Goal: Transaction & Acquisition: Purchase product/service

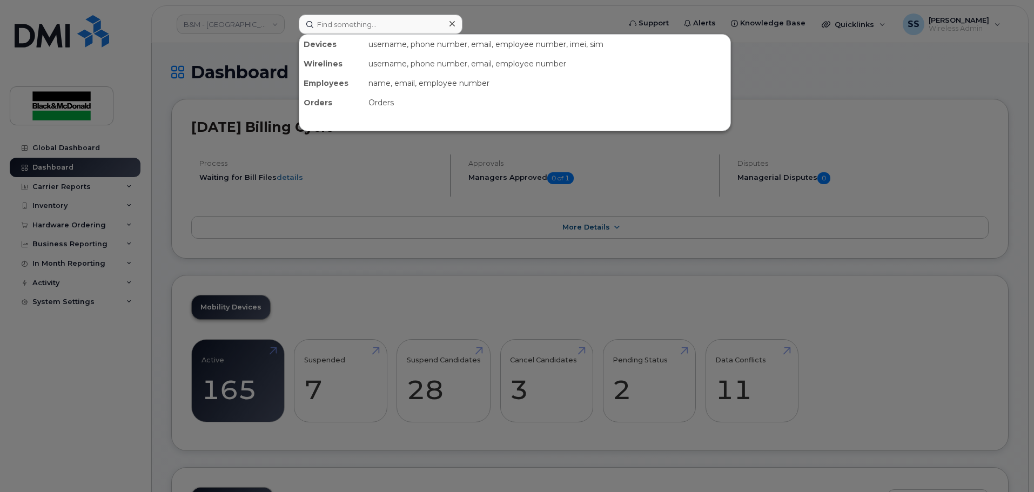
click at [359, 15] on input at bounding box center [381, 24] width 164 height 19
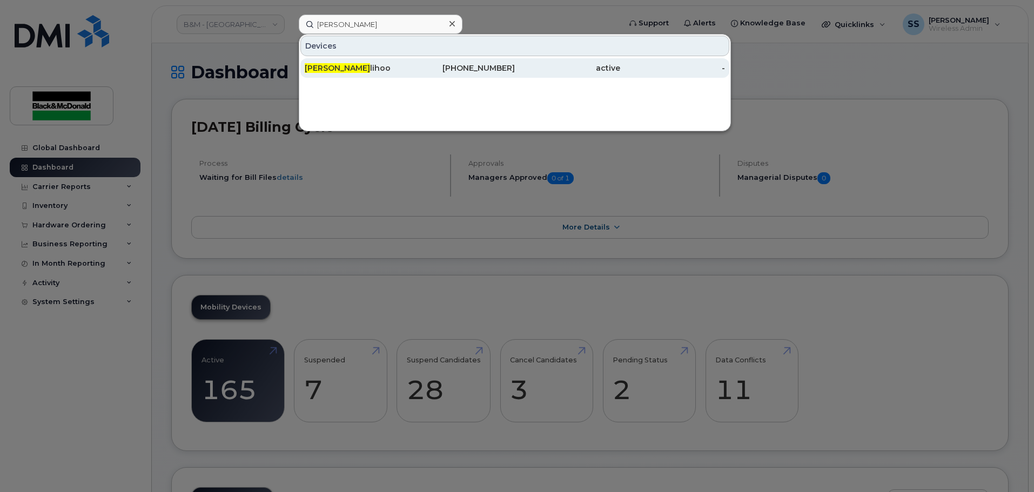
type input "[PERSON_NAME]"
click at [397, 65] on div "Wayne Cal lihoo" at bounding box center [357, 68] width 105 height 11
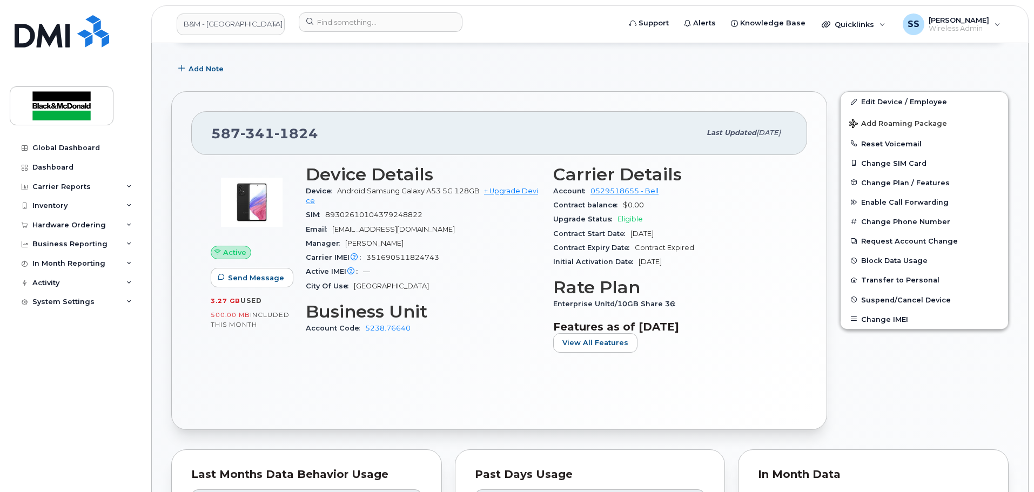
scroll to position [108, 0]
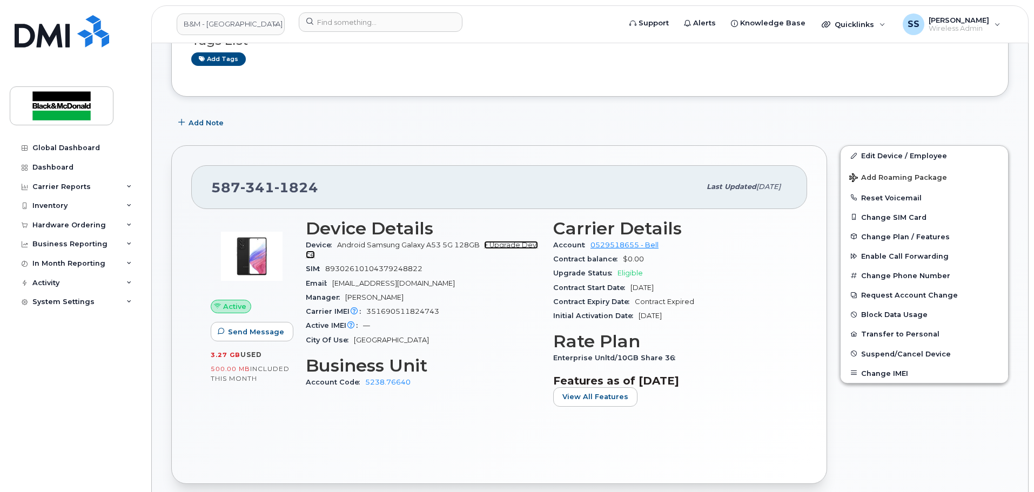
click at [506, 244] on link "+ Upgrade Device" at bounding box center [422, 250] width 232 height 18
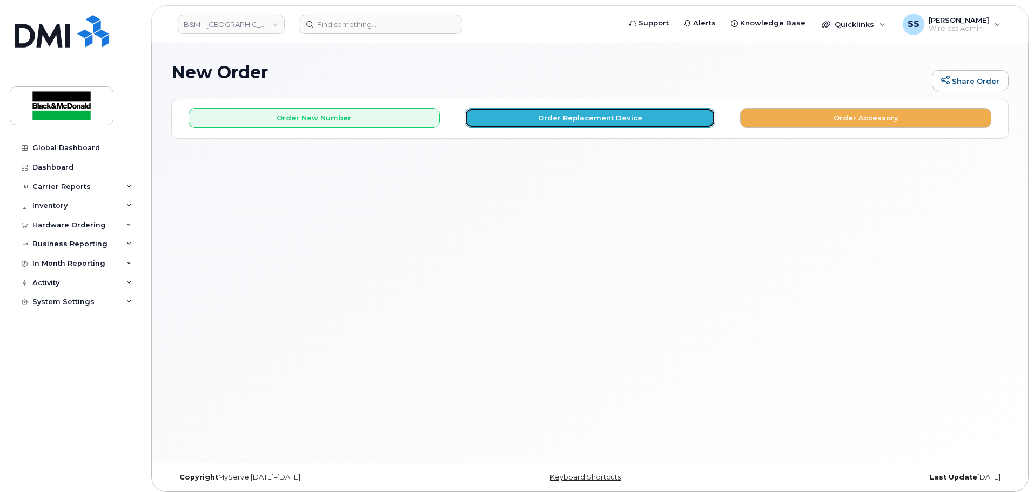
click at [521, 126] on button "Order Replacement Device" at bounding box center [590, 118] width 251 height 20
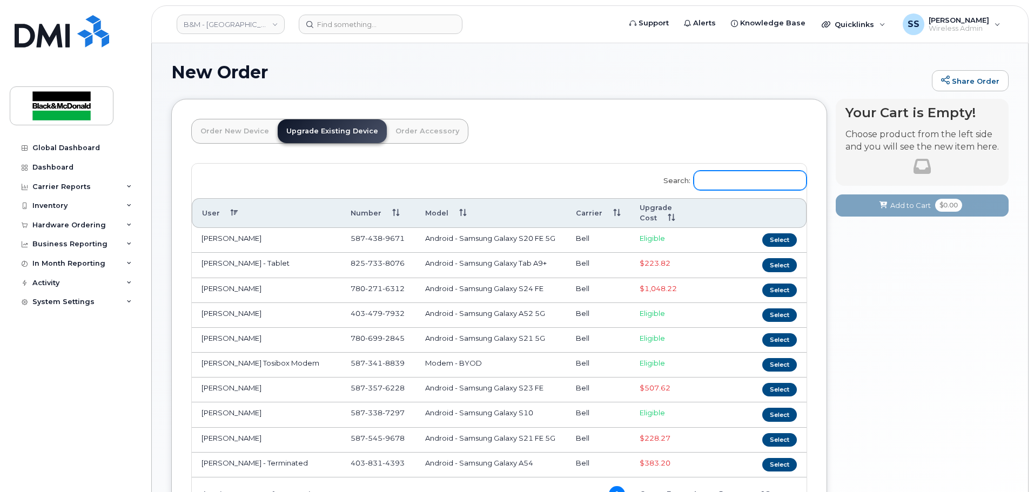
click at [722, 173] on input "Search:" at bounding box center [750, 180] width 113 height 19
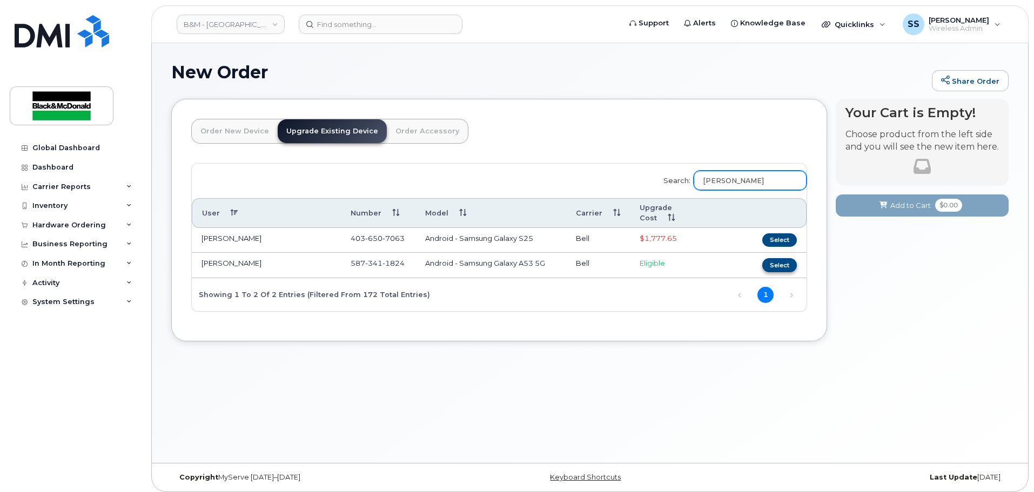
type input "[PERSON_NAME]"
click at [778, 258] on button "Select" at bounding box center [779, 265] width 35 height 14
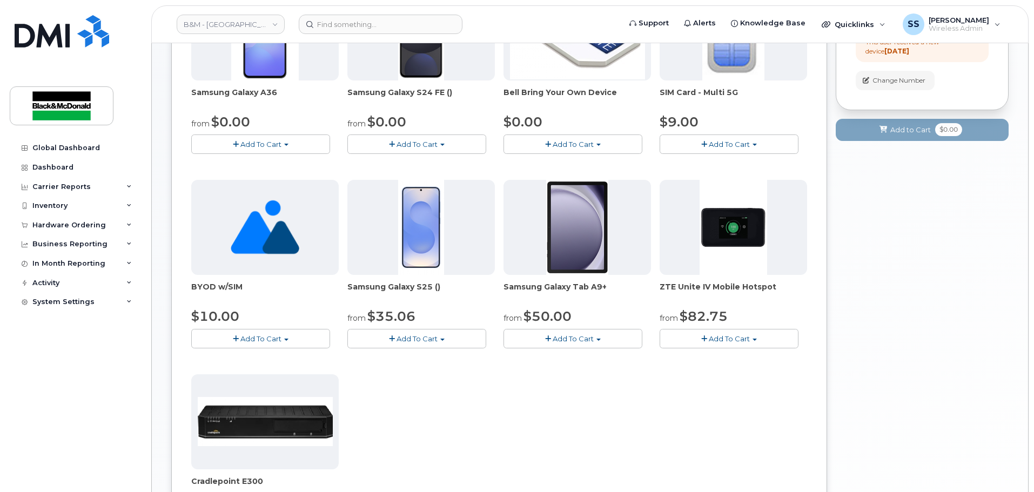
scroll to position [108, 0]
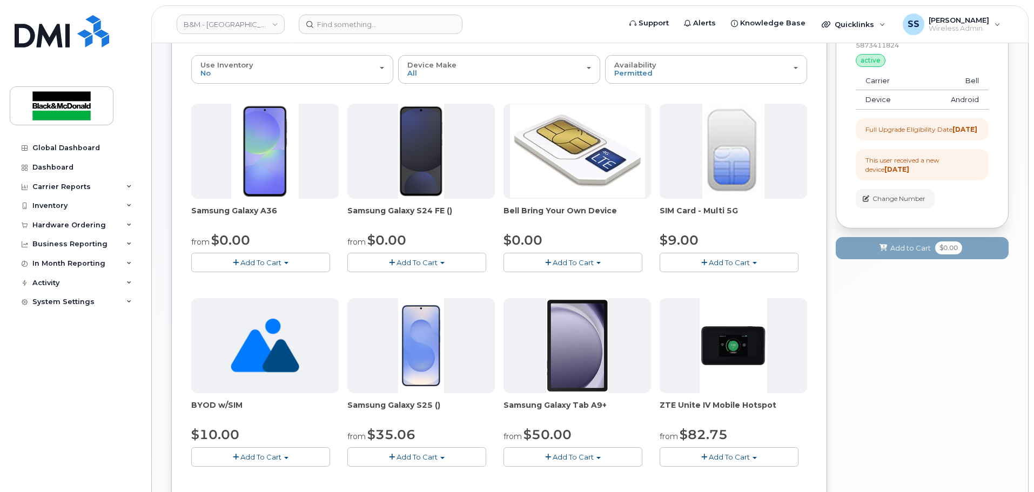
click at [381, 260] on button "Add To Cart" at bounding box center [416, 262] width 139 height 19
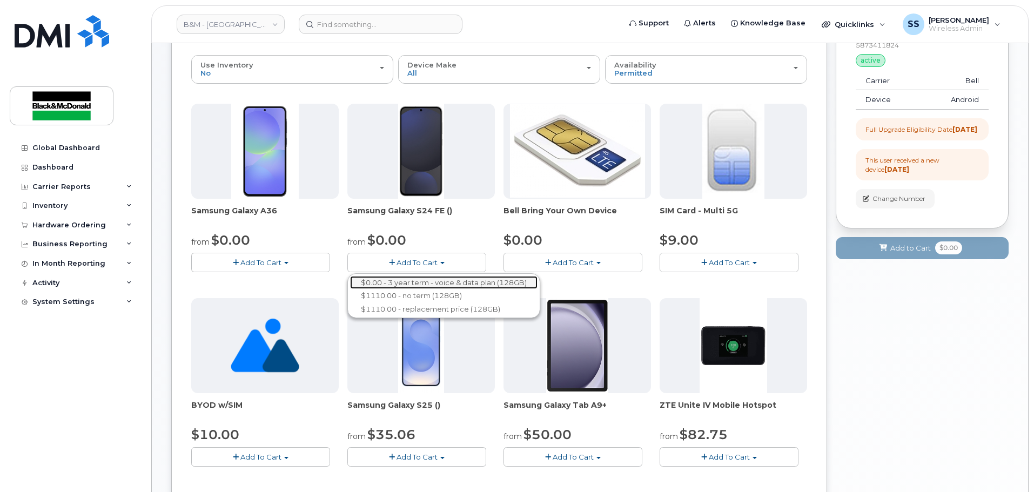
click at [394, 283] on link "$0.00 - 3 year term - voice & data plan (128GB)" at bounding box center [443, 283] width 187 height 14
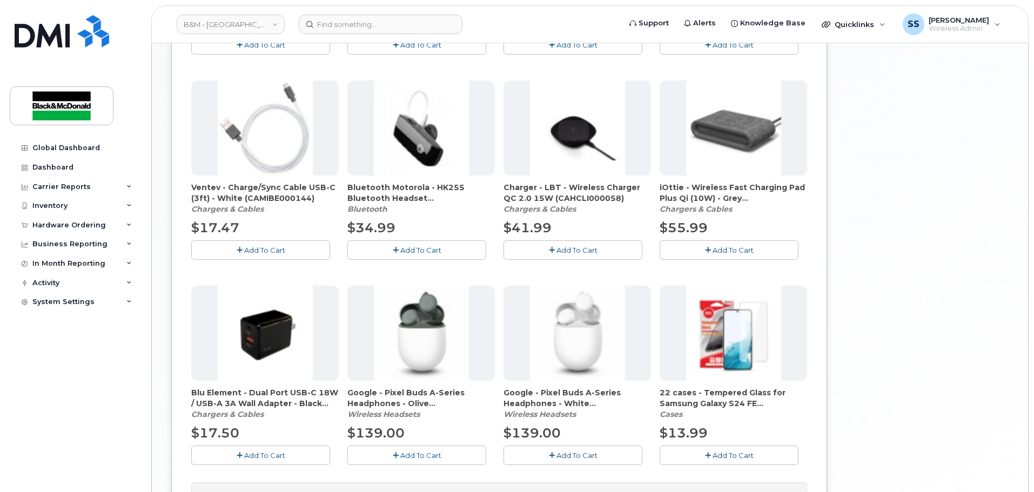
scroll to position [708, 0]
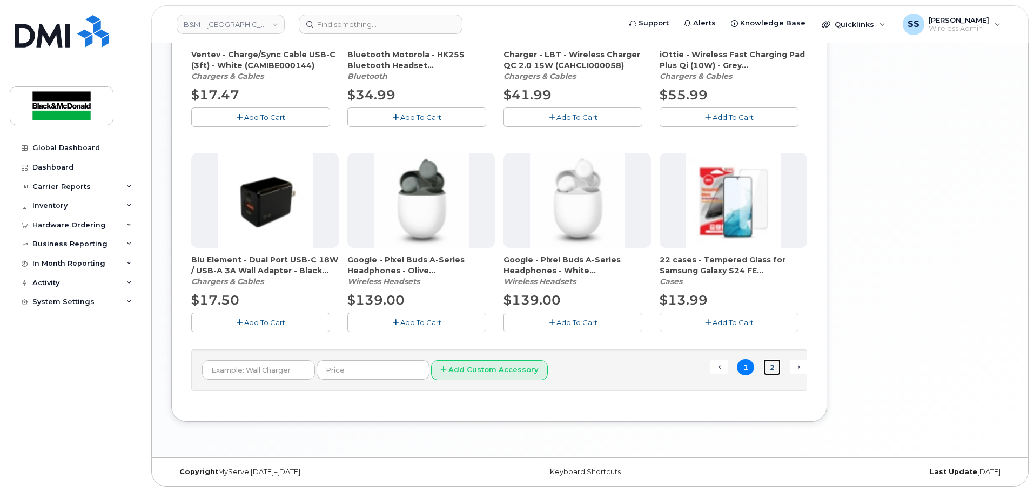
click at [775, 365] on link "2" at bounding box center [771, 367] width 17 height 17
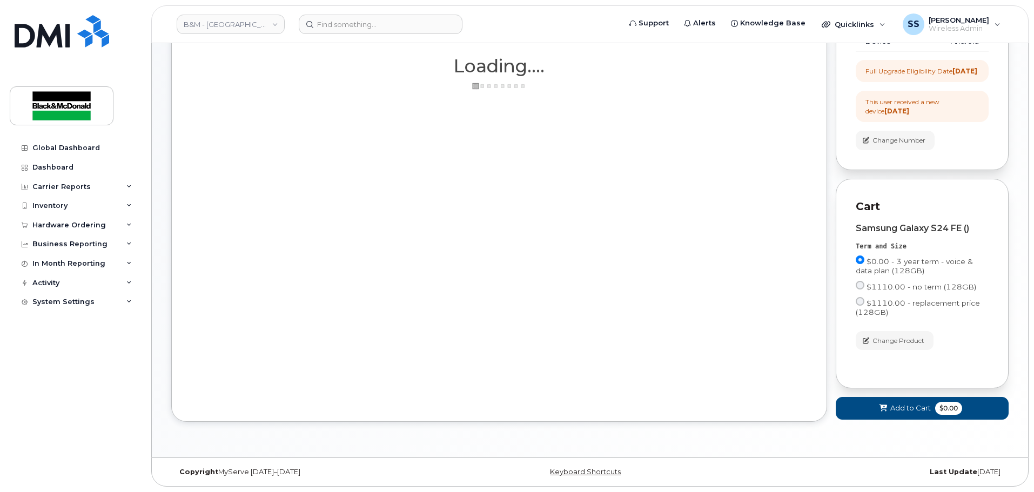
scroll to position [176, 0]
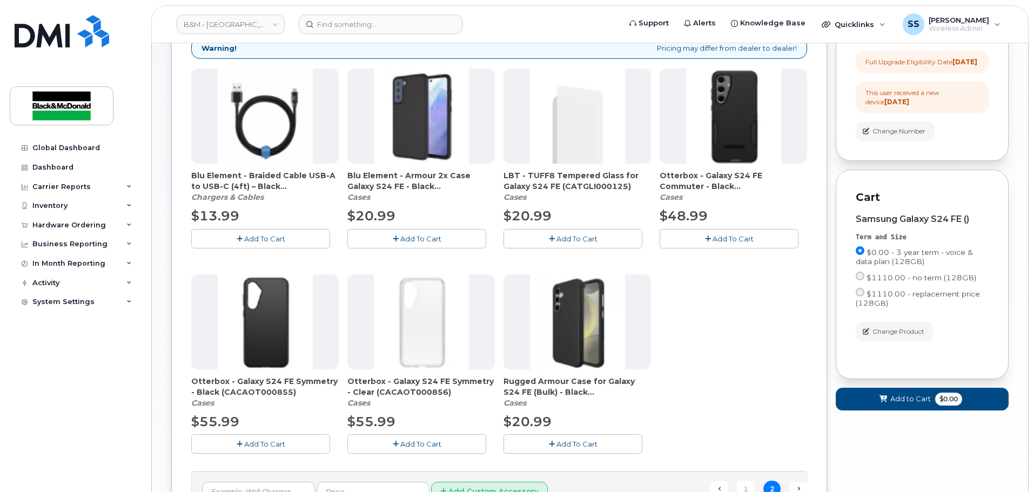
click at [718, 239] on span "Add To Cart" at bounding box center [733, 238] width 41 height 9
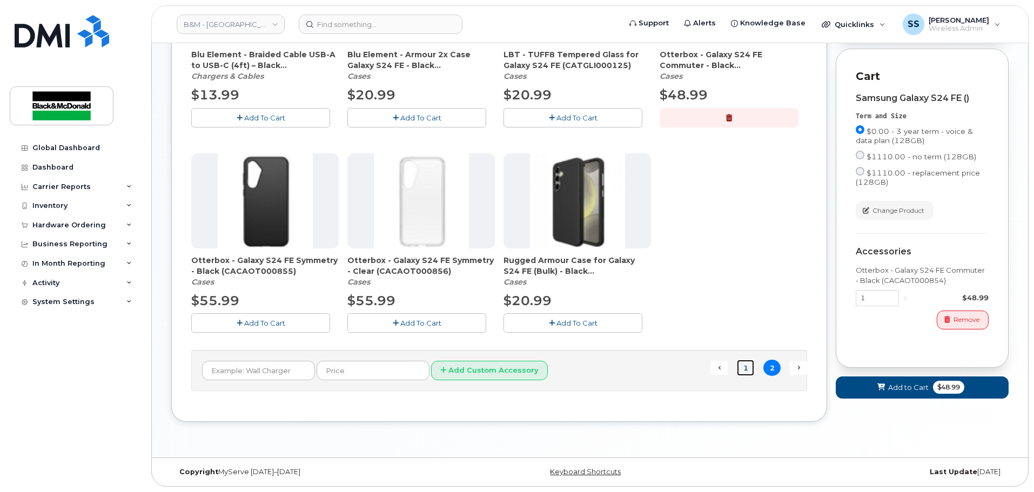
click at [747, 370] on link "1" at bounding box center [745, 368] width 17 height 17
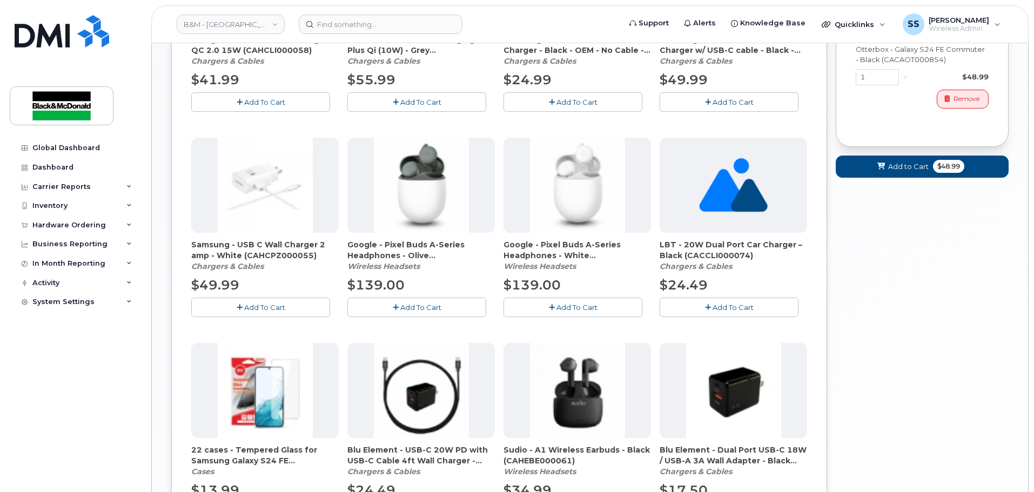
scroll to position [648, 0]
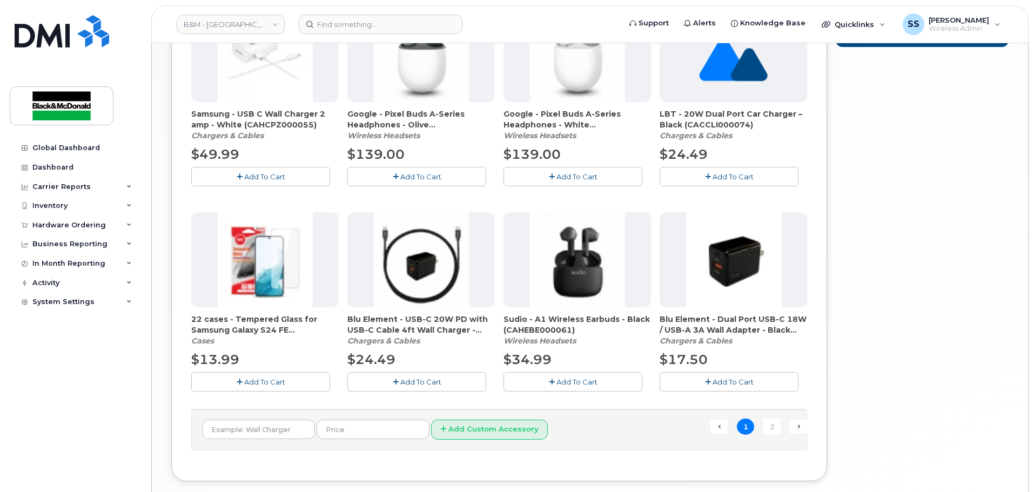
click at [214, 377] on button "Add To Cart" at bounding box center [260, 381] width 139 height 19
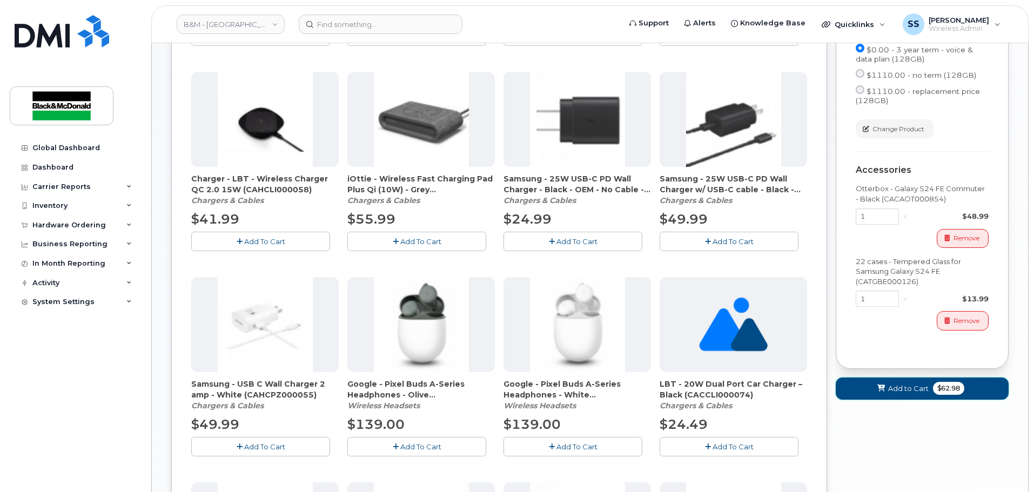
click at [1004, 400] on button "Add to Cart $62.98" at bounding box center [922, 389] width 173 height 22
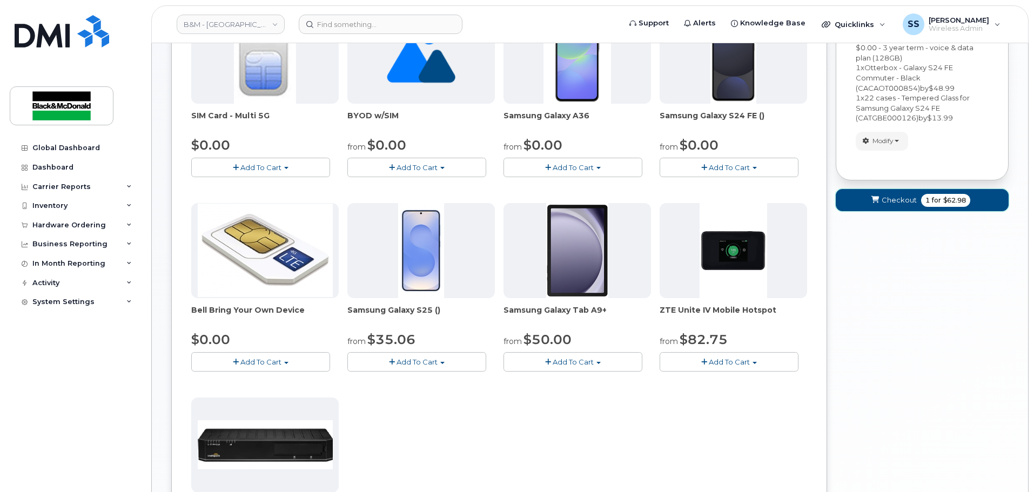
click at [896, 195] on span "Checkout" at bounding box center [899, 200] width 35 height 10
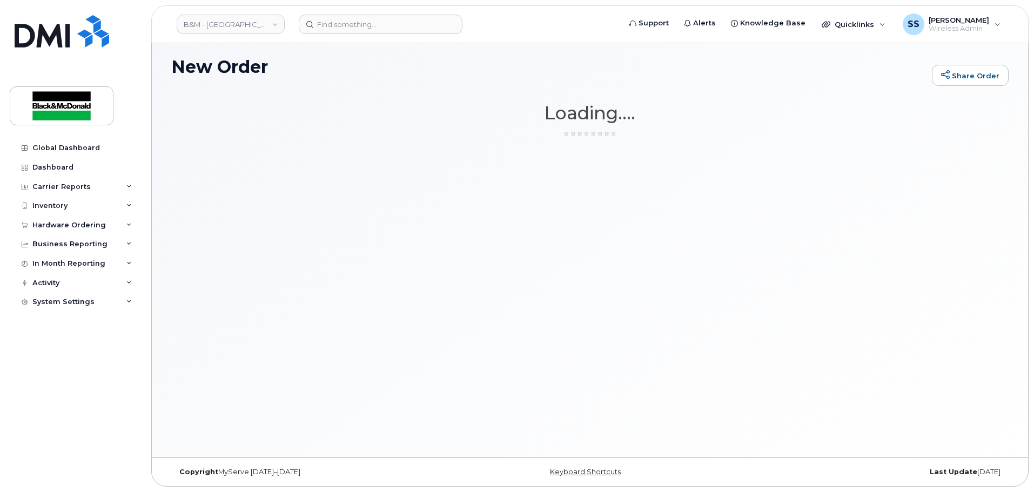
scroll to position [5, 0]
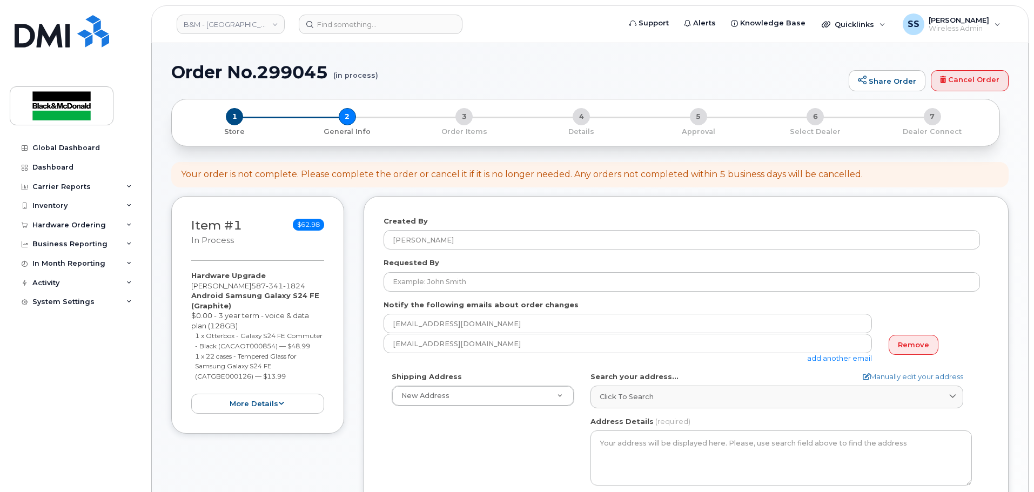
scroll to position [108, 0]
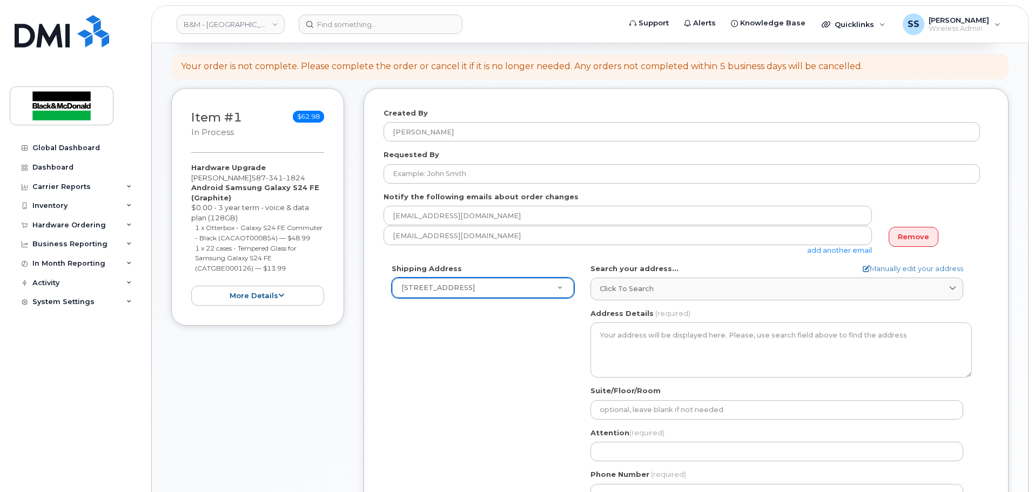
select select "10717 181 St NW"
type textarea "10717 181 St NW EDMONTON AB T5S 1N3 CANADA"
type input "Black and McDonald Limited"
type input "Jay Raval"
type input "7804841139"
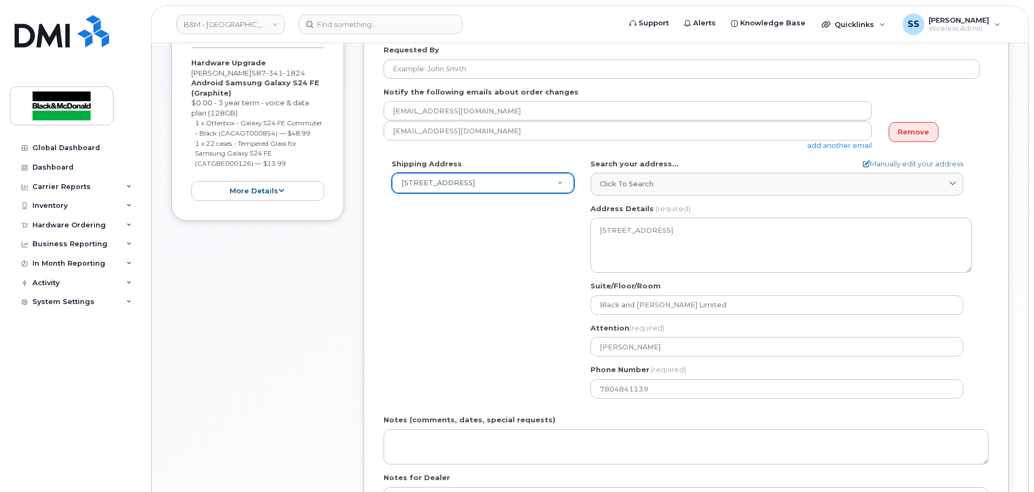
scroll to position [216, 0]
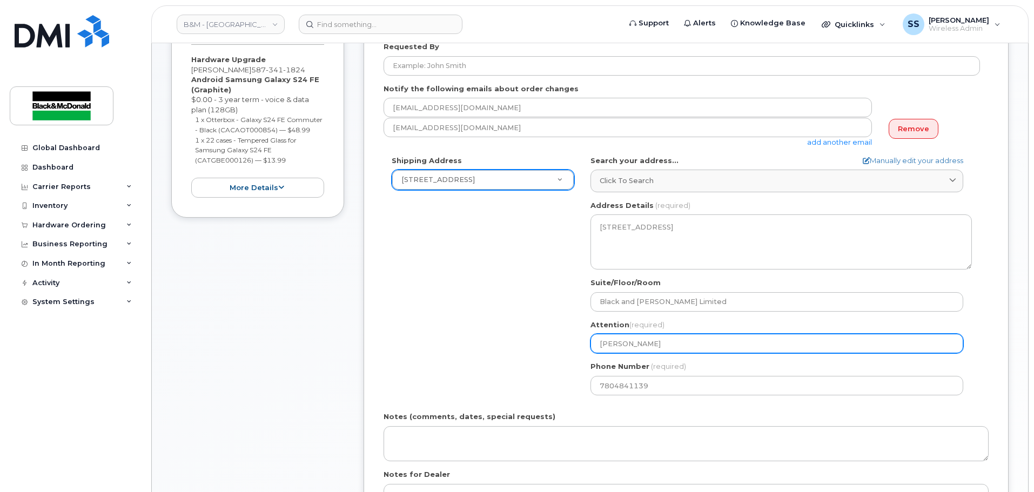
drag, startPoint x: 652, startPoint y: 339, endPoint x: 482, endPoint y: 324, distance: 170.3
click at [482, 324] on div "Shipping Address 10717 181 St NW New Address 1071 26 St NE 10717 181 St NW Blac…" at bounding box center [682, 280] width 596 height 248
select select
type input "W"
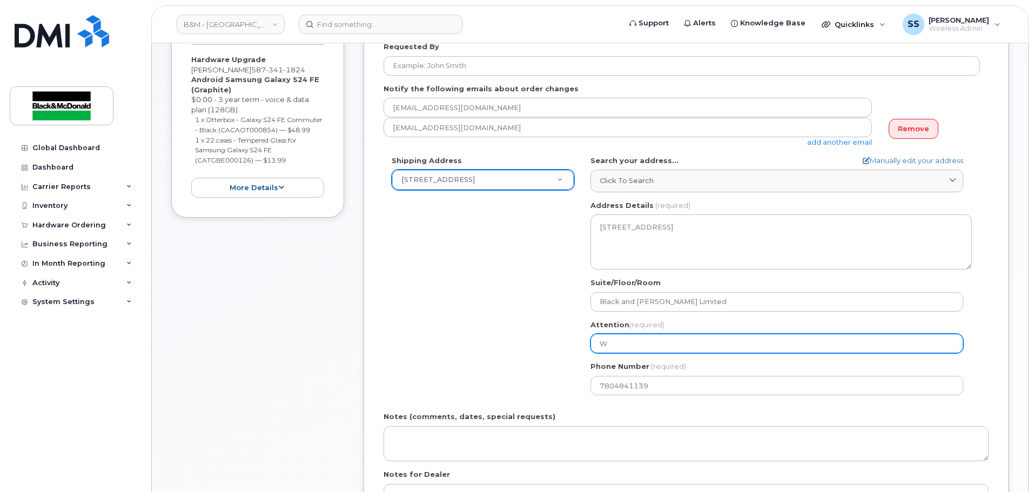
select select
type input "Wa"
select select
type input "Way"
select select
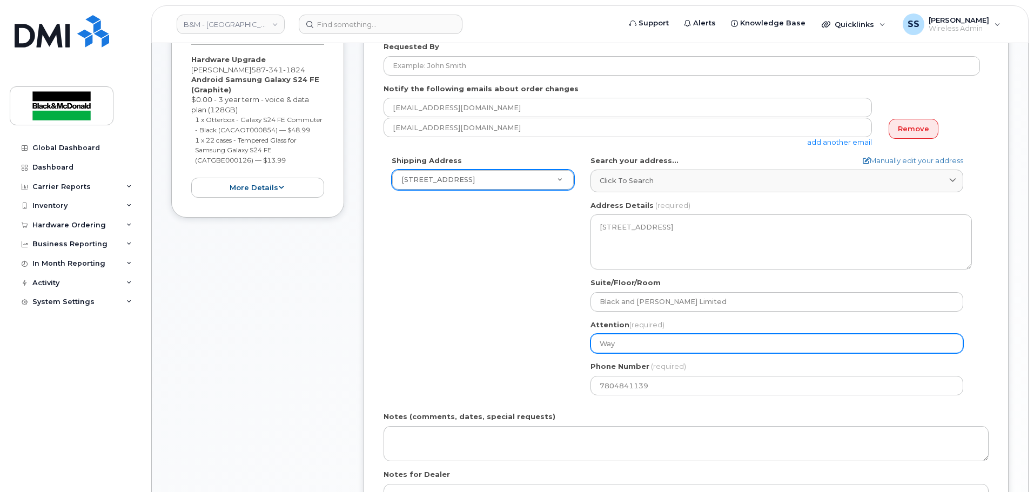
type input "Wayn"
select select
type input "Wayne"
select select
type input "Wayne C"
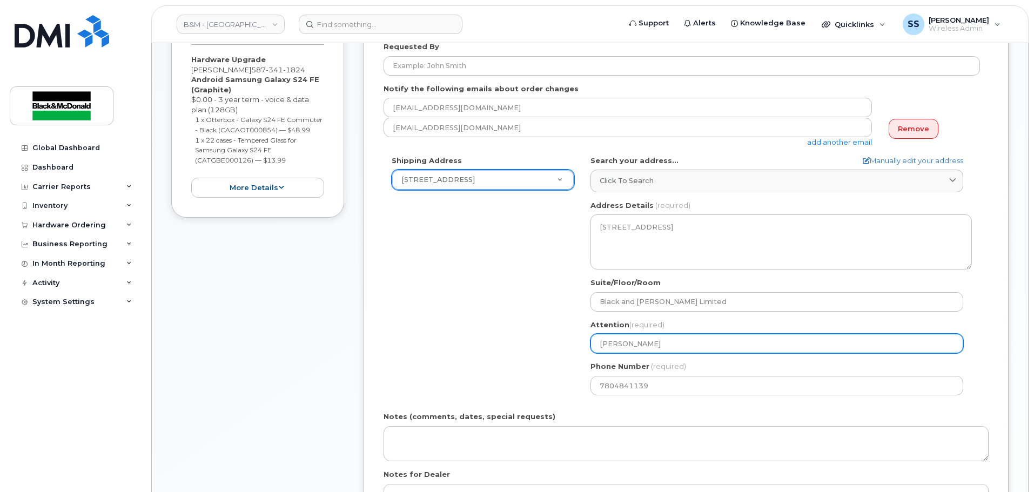
select select
type input "Wayne Ca"
select select
type input "Wayne Cal"
select select
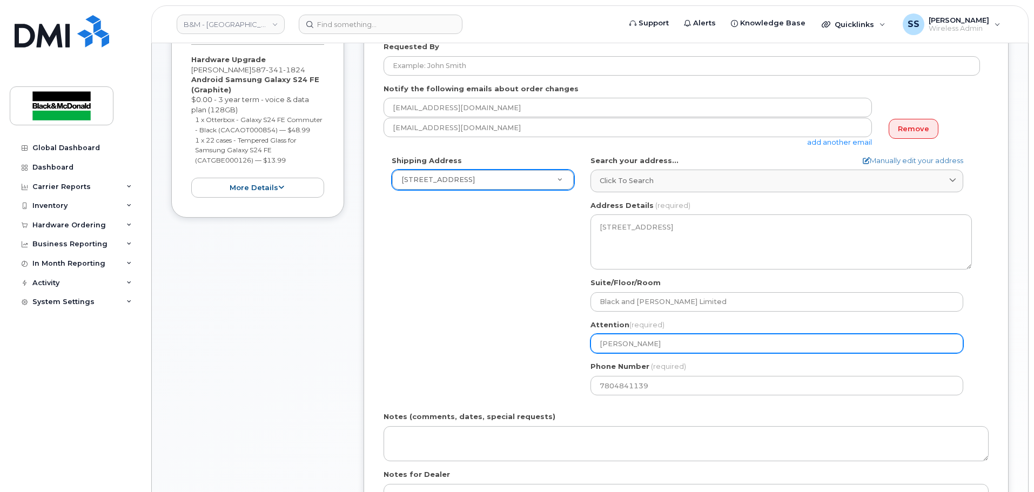
type input "Wayne Call"
select select
type input "Wayne Calli"
select select
type input "Wayne Callih"
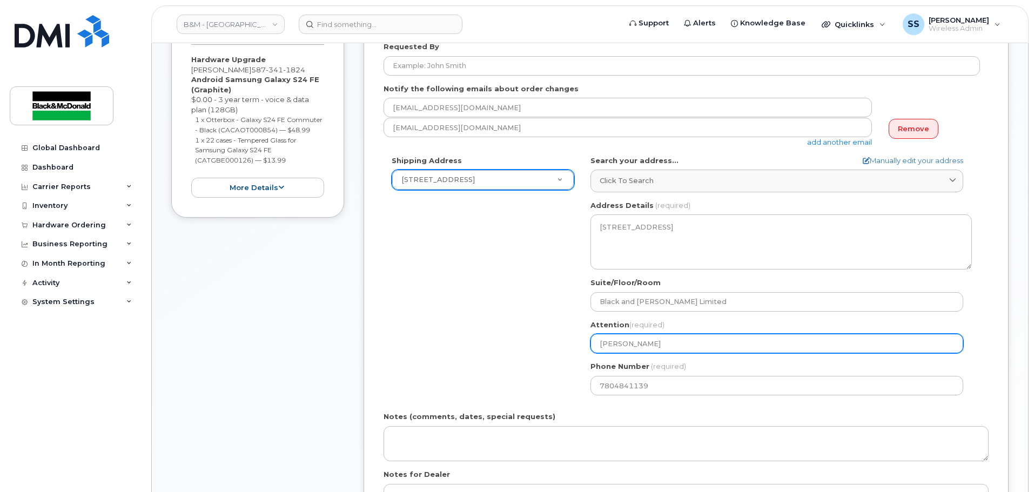
select select
type input "Wayne Calliho"
select select
type input "[PERSON_NAME]"
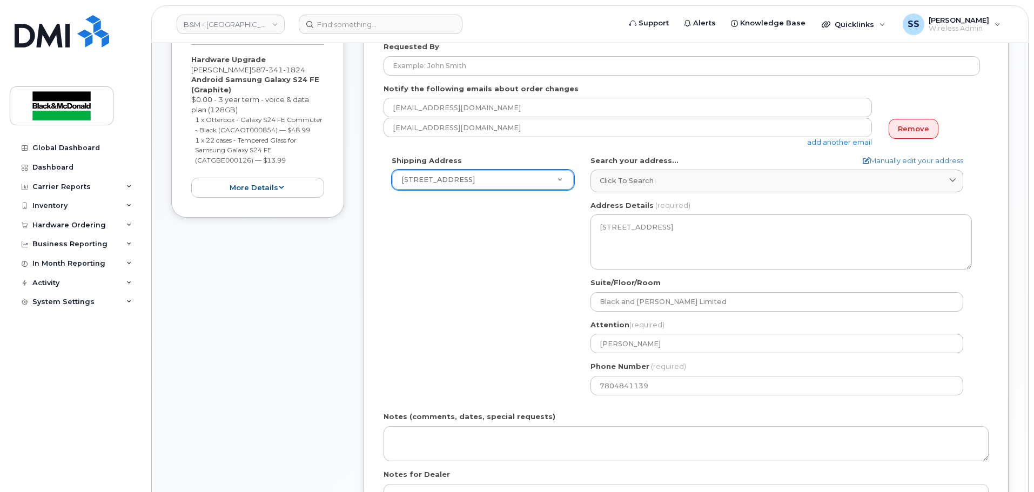
click at [507, 290] on div "Shipping Address 10717 181 St NW New Address 1071 26 St NE 10717 181 St NW Blac…" at bounding box center [682, 280] width 596 height 248
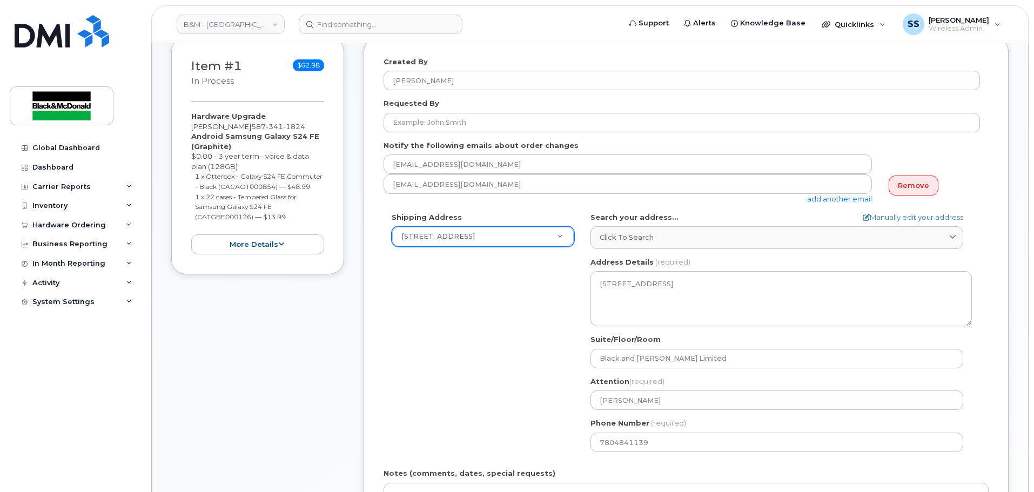
scroll to position [54, 0]
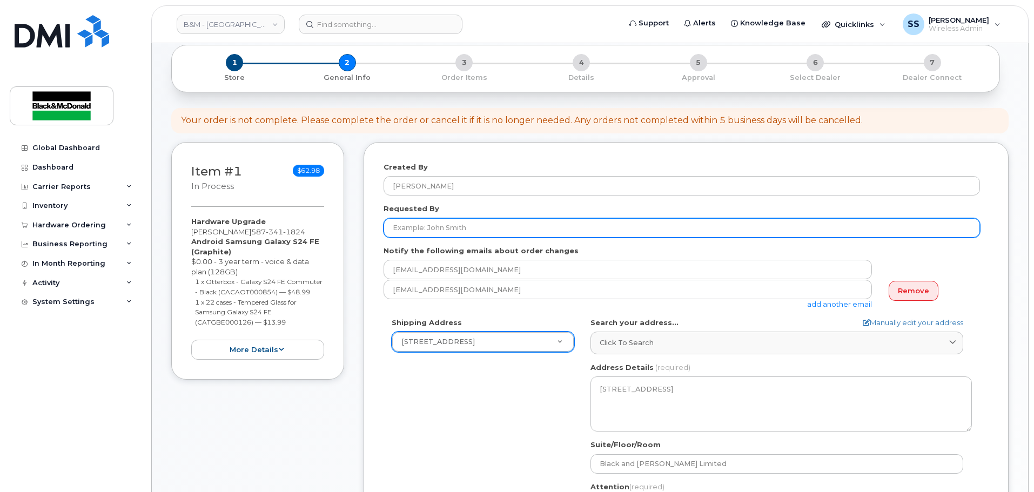
click at [465, 227] on input "Requested By" at bounding box center [682, 227] width 596 height 19
type input "[PERSON_NAME]"
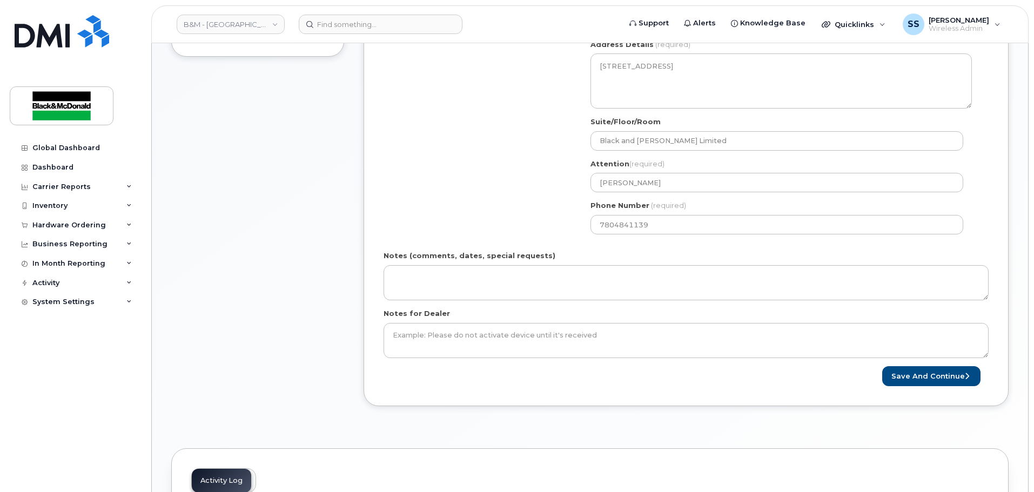
scroll to position [378, 0]
click at [910, 379] on button "Save and Continue" at bounding box center [931, 375] width 98 height 20
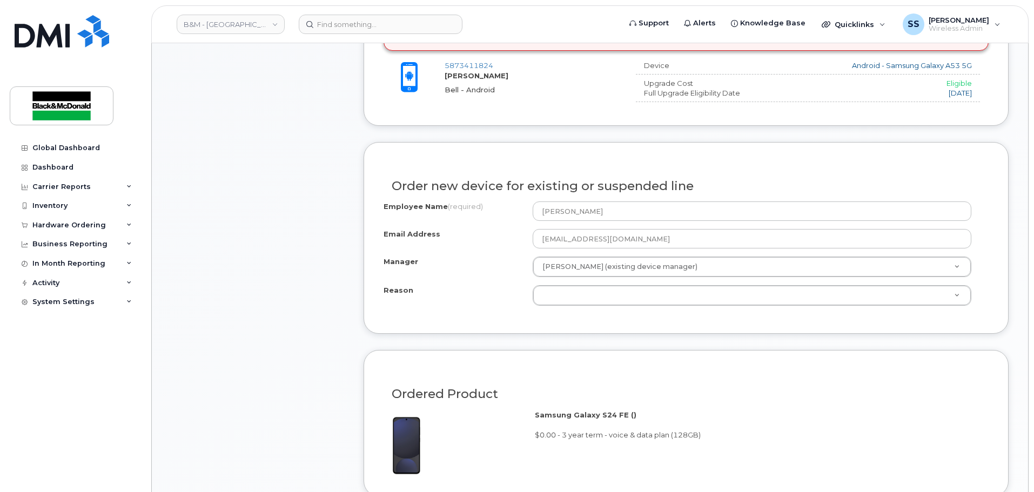
scroll to position [486, 0]
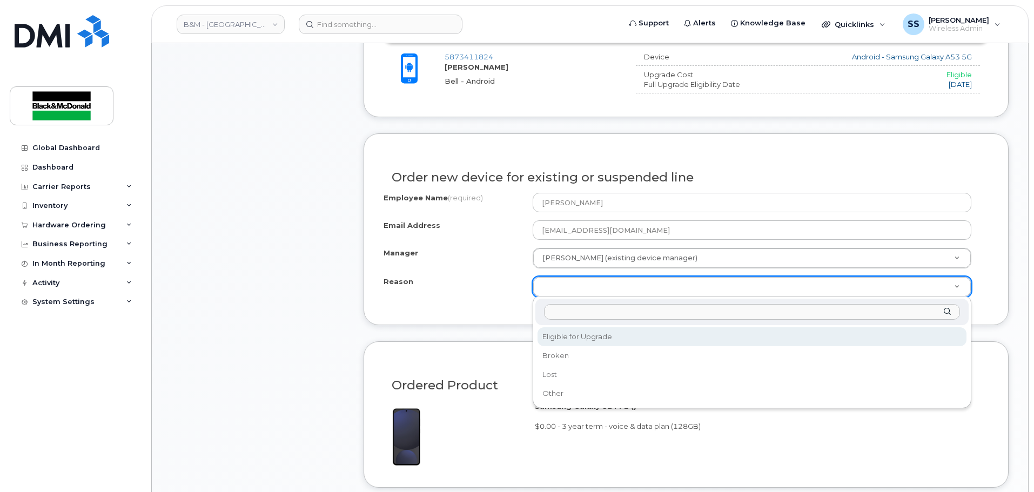
select select "eligible_for_upgrade"
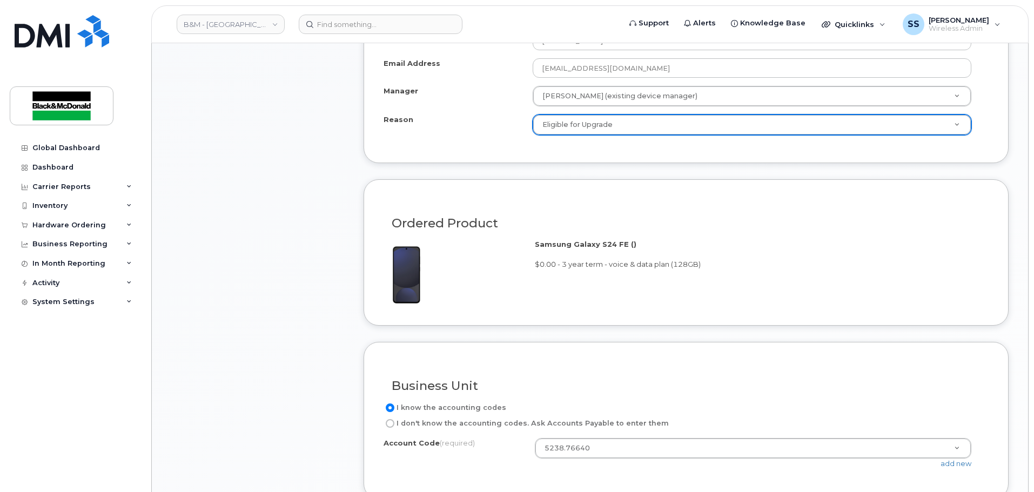
scroll to position [756, 0]
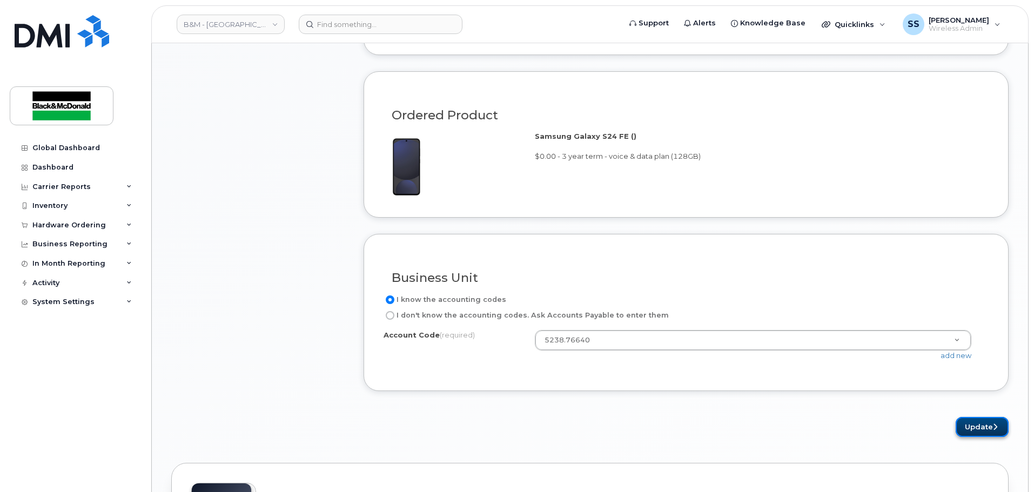
click at [967, 432] on button "Update" at bounding box center [982, 427] width 53 height 20
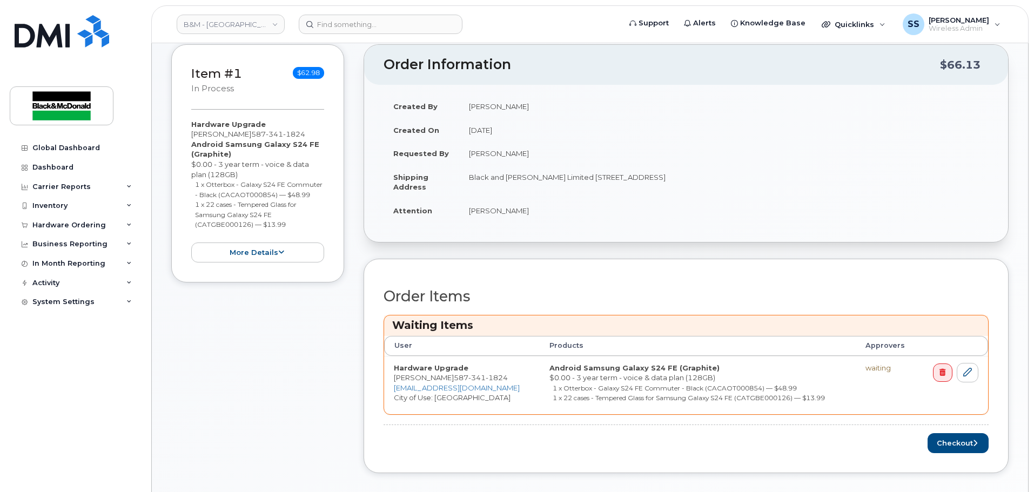
scroll to position [378, 0]
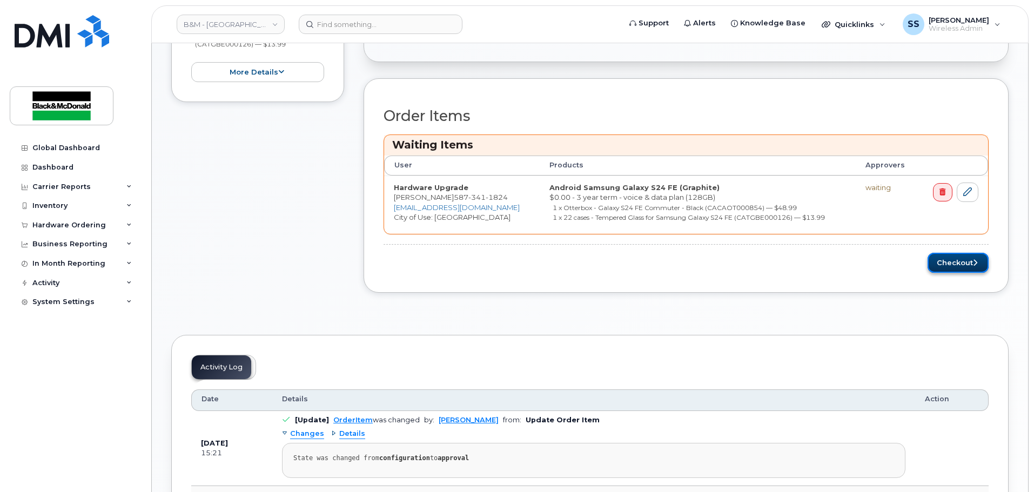
click at [945, 262] on button "Checkout" at bounding box center [958, 263] width 61 height 20
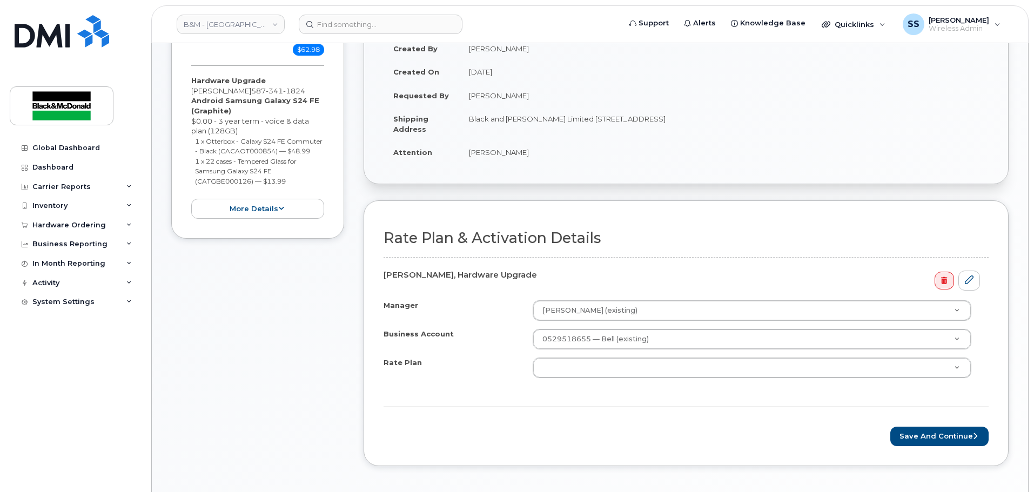
scroll to position [324, 0]
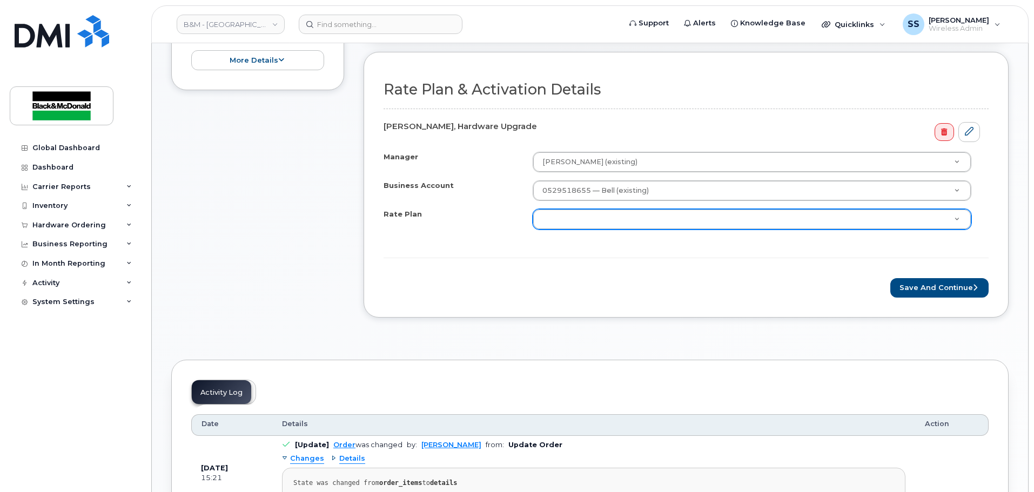
click at [589, 208] on div "Manager Evelyn Vendiola (existing) Manager Manager Evelyn Vendiola (existing) U…" at bounding box center [686, 200] width 605 height 96
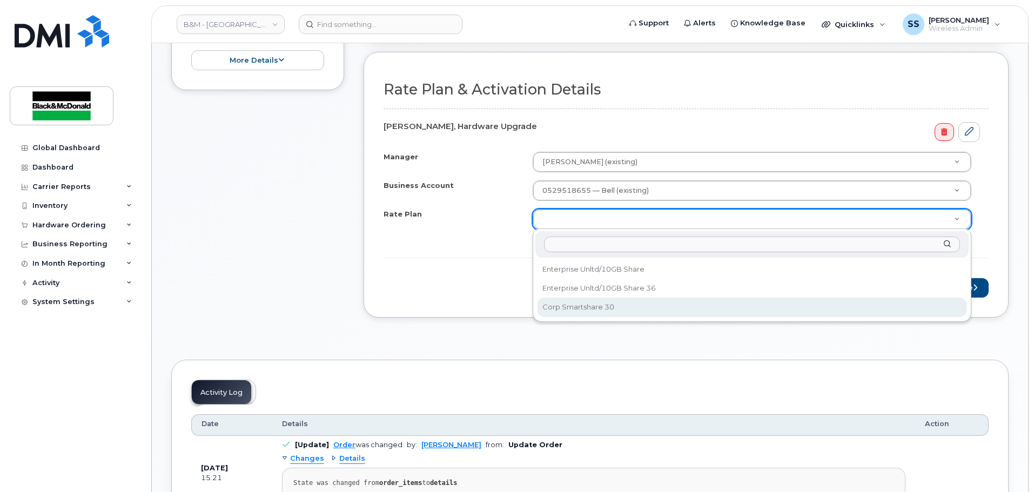
select select "Corp Smartshare 30"
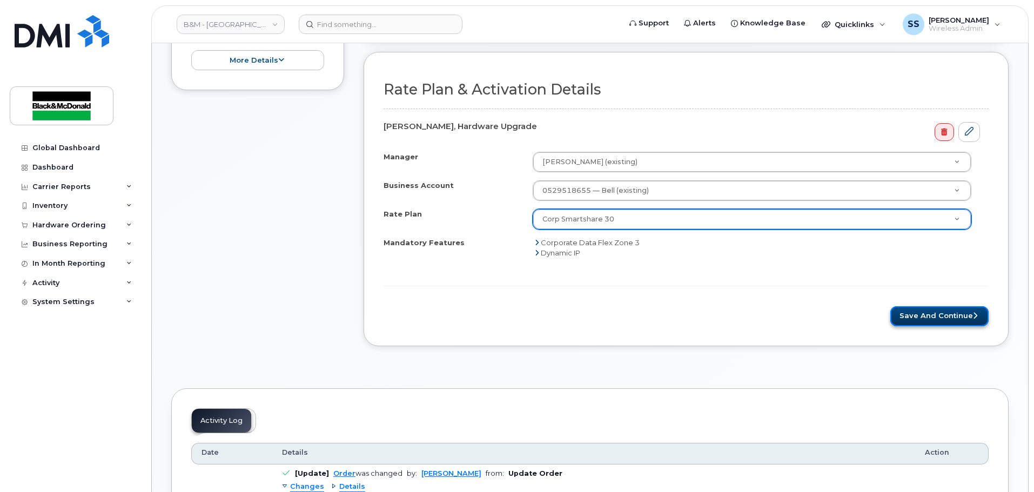
click at [918, 307] on button "Save and Continue" at bounding box center [939, 316] width 98 height 20
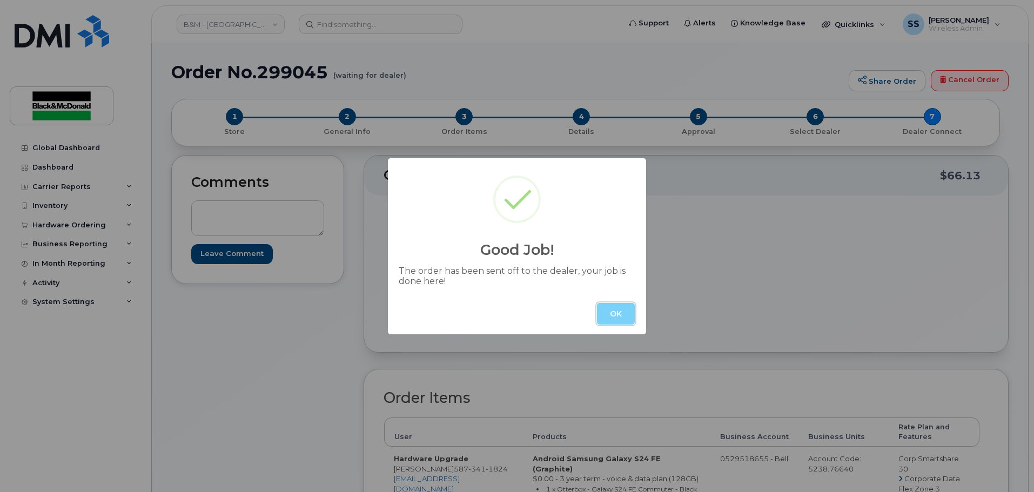
click at [618, 318] on button "OK" at bounding box center [616, 314] width 38 height 22
